Goal: Task Accomplishment & Management: Complete application form

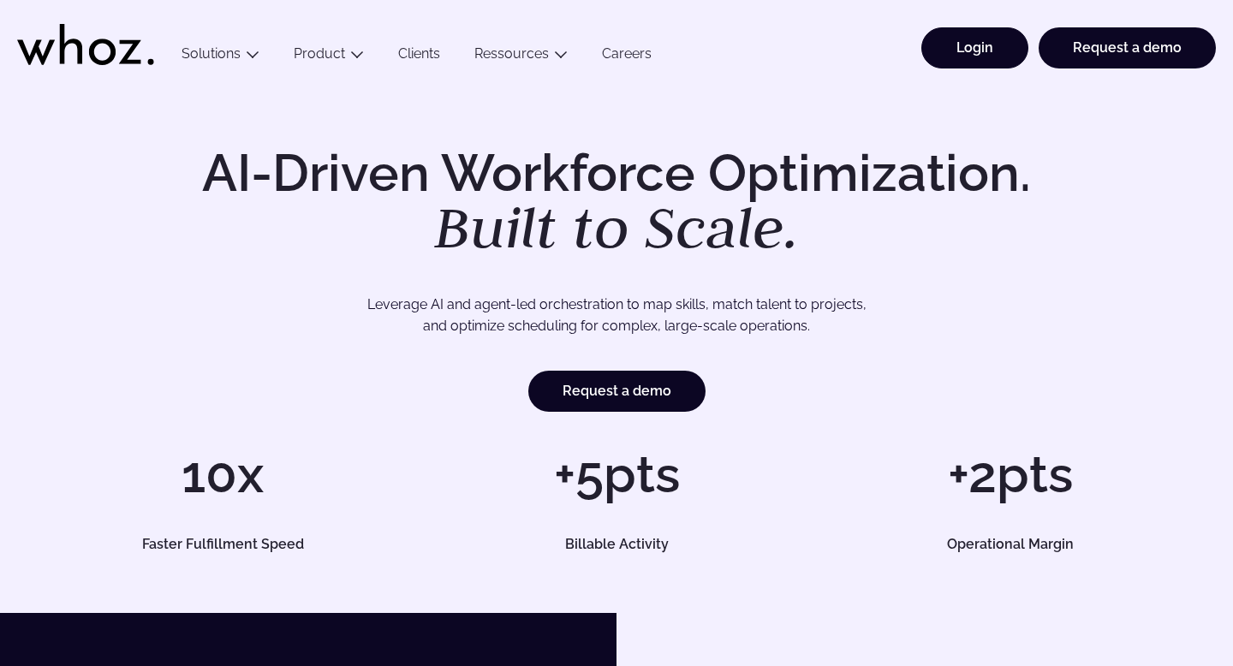
click at [1004, 36] on link "Login" at bounding box center [974, 47] width 107 height 41
click at [907, 58] on link "Request a demo" at bounding box center [1126, 47] width 177 height 41
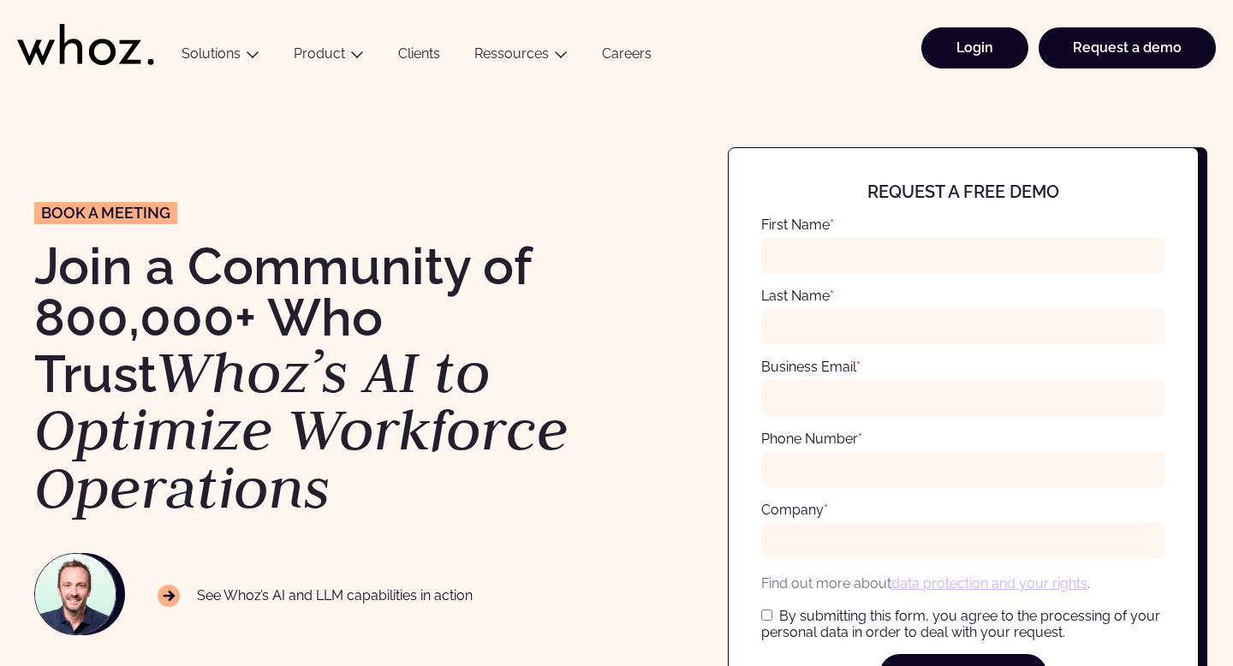
click at [985, 56] on link "Login" at bounding box center [974, 47] width 107 height 41
